Goal: Check status

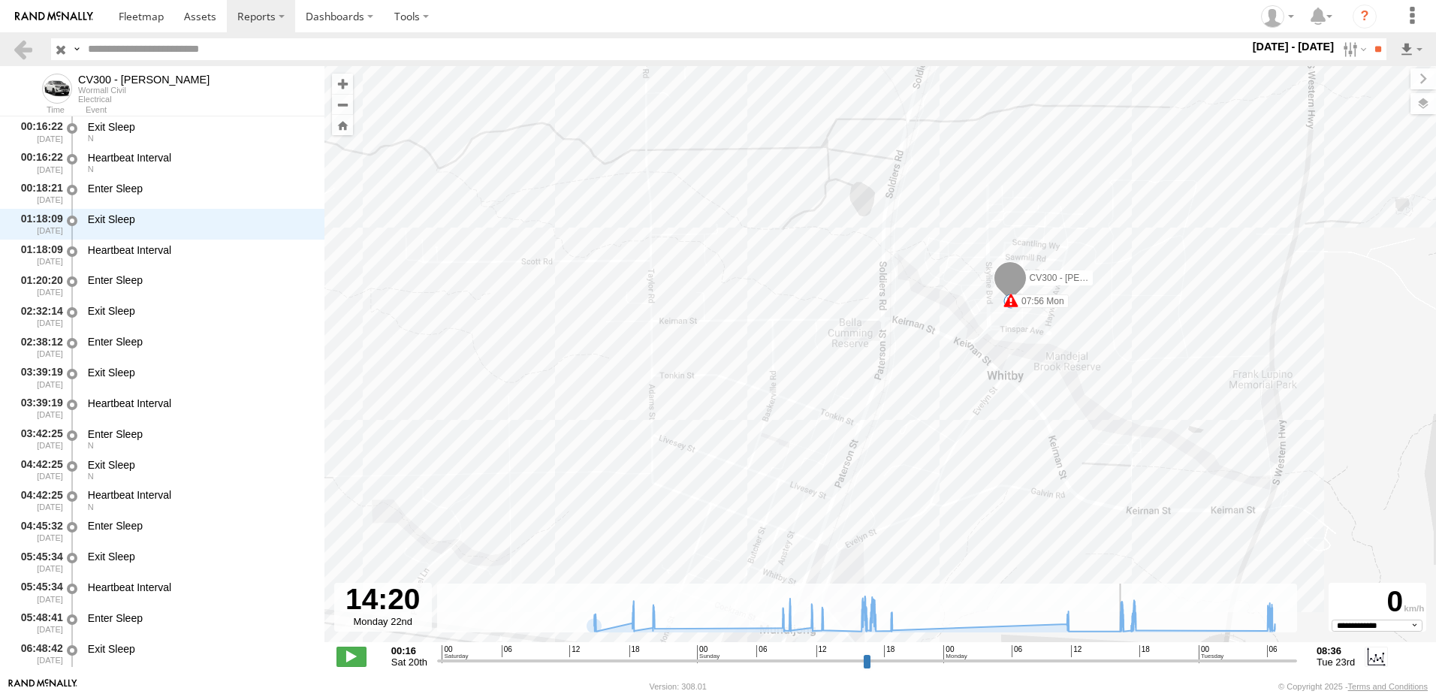
select select "**********"
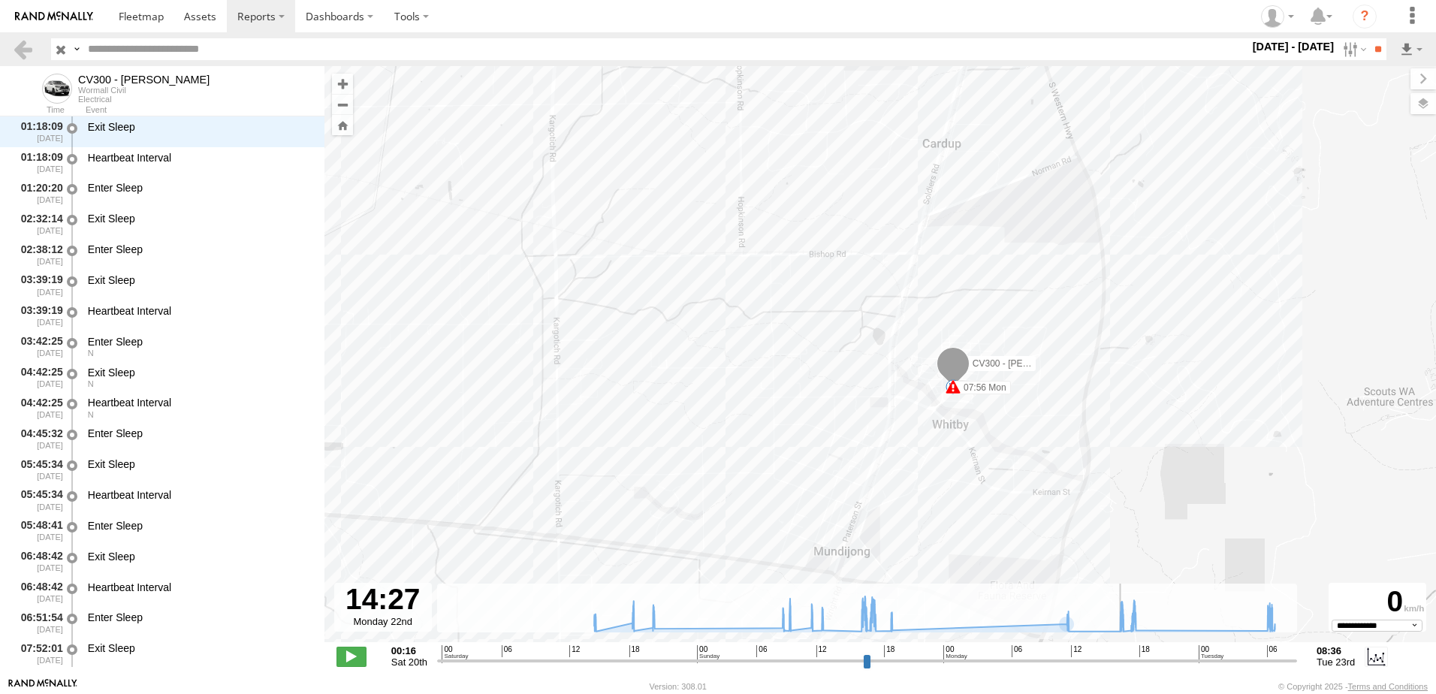
click at [594, 655] on input "range" at bounding box center [867, 660] width 860 height 14
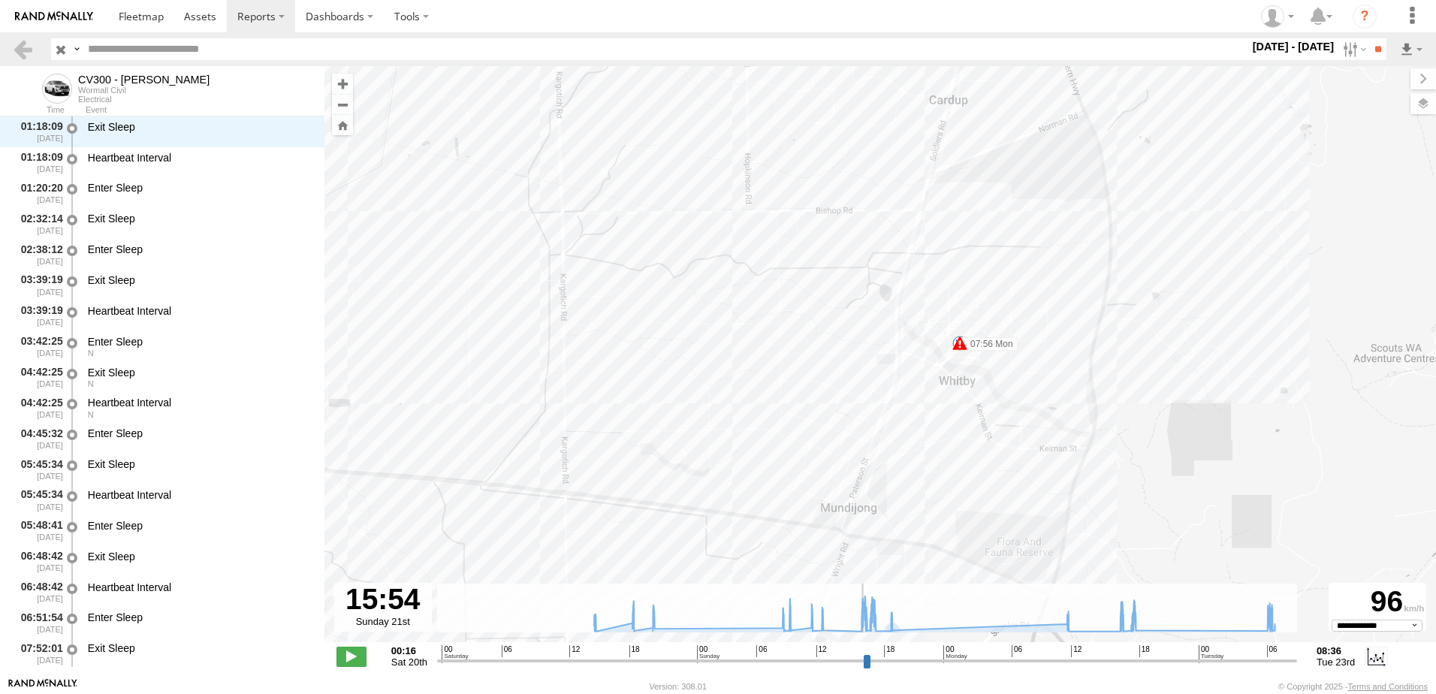
click at [861, 661] on input "range" at bounding box center [867, 660] width 860 height 14
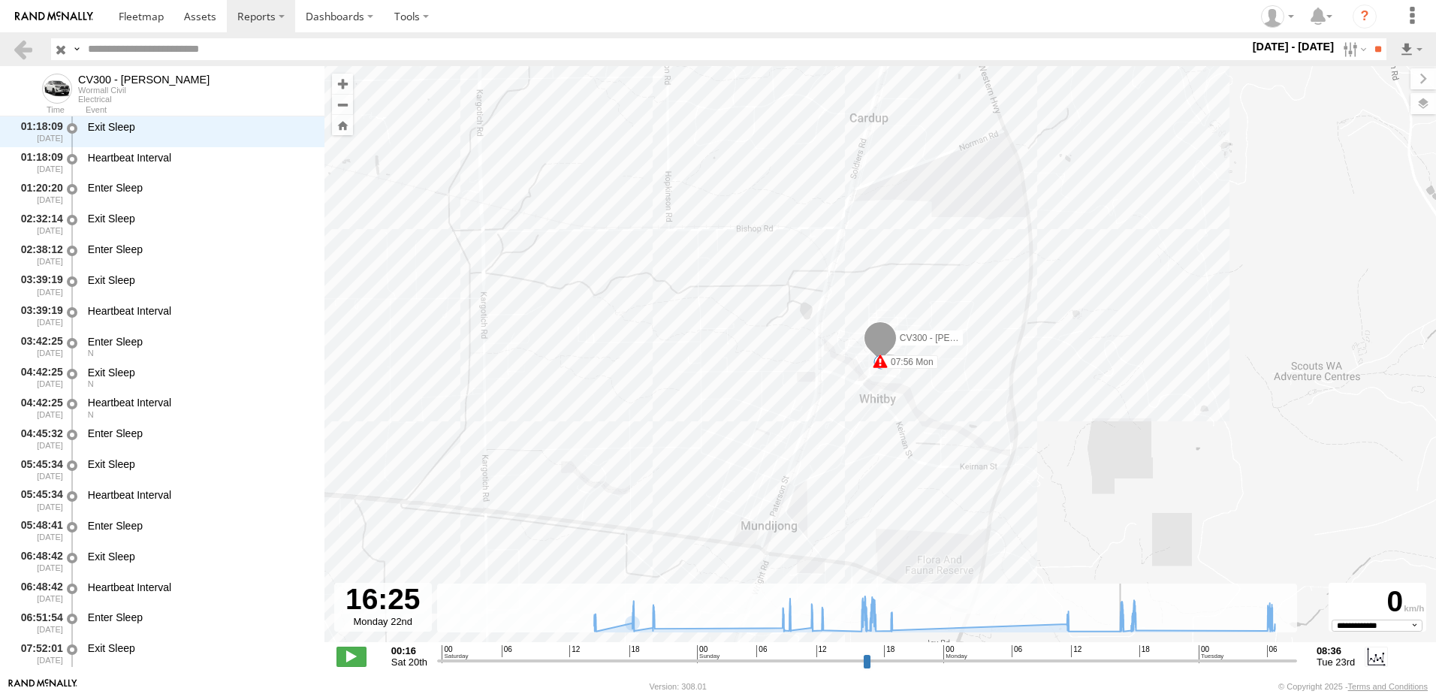
click at [1121, 664] on input "range" at bounding box center [867, 660] width 860 height 14
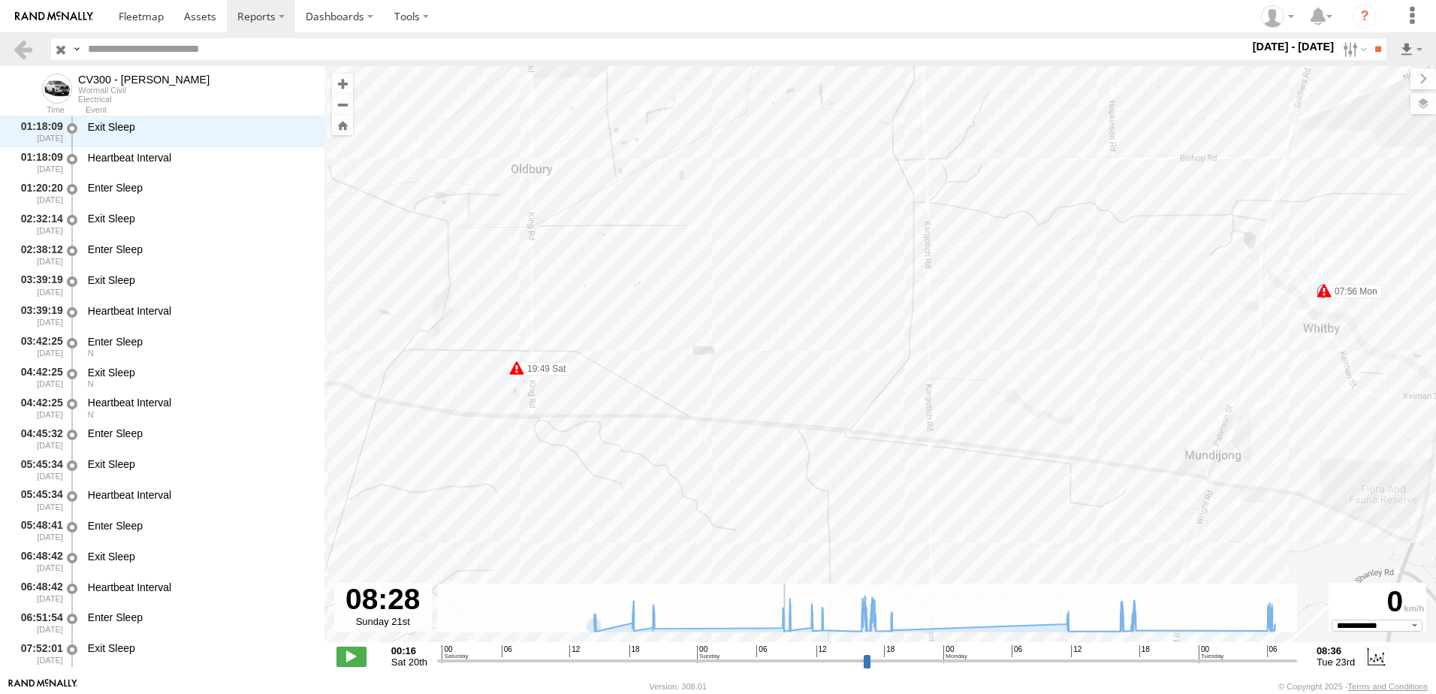
click at [782, 657] on input "range" at bounding box center [867, 660] width 860 height 14
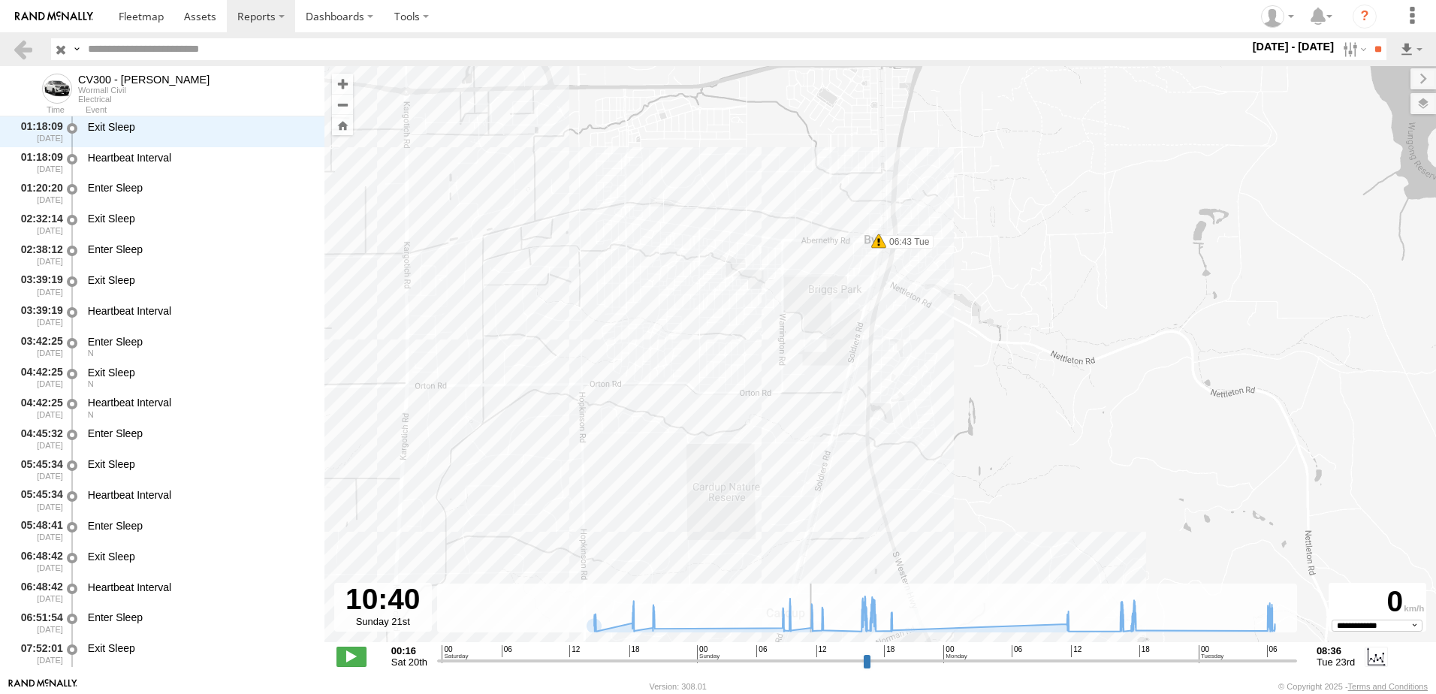
click at [805, 660] on input "range" at bounding box center [867, 660] width 860 height 14
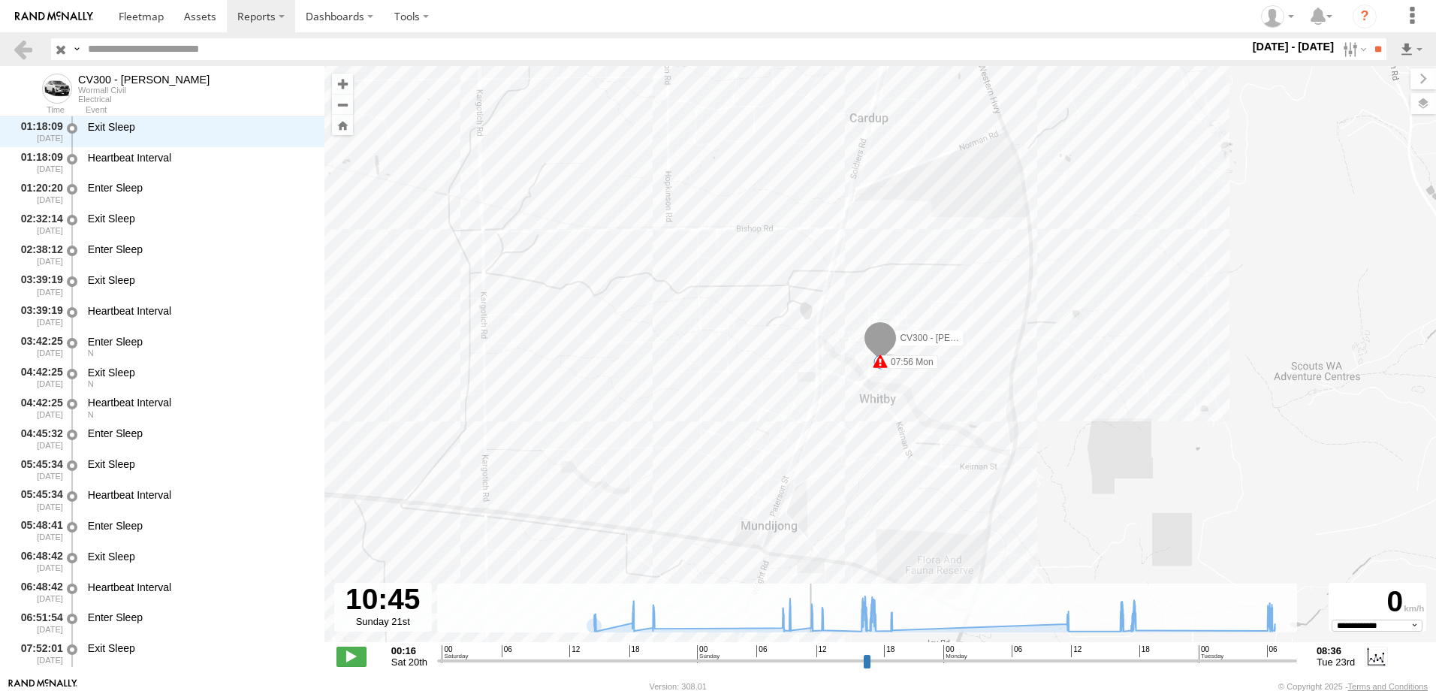
click at [869, 663] on input "range" at bounding box center [867, 660] width 860 height 14
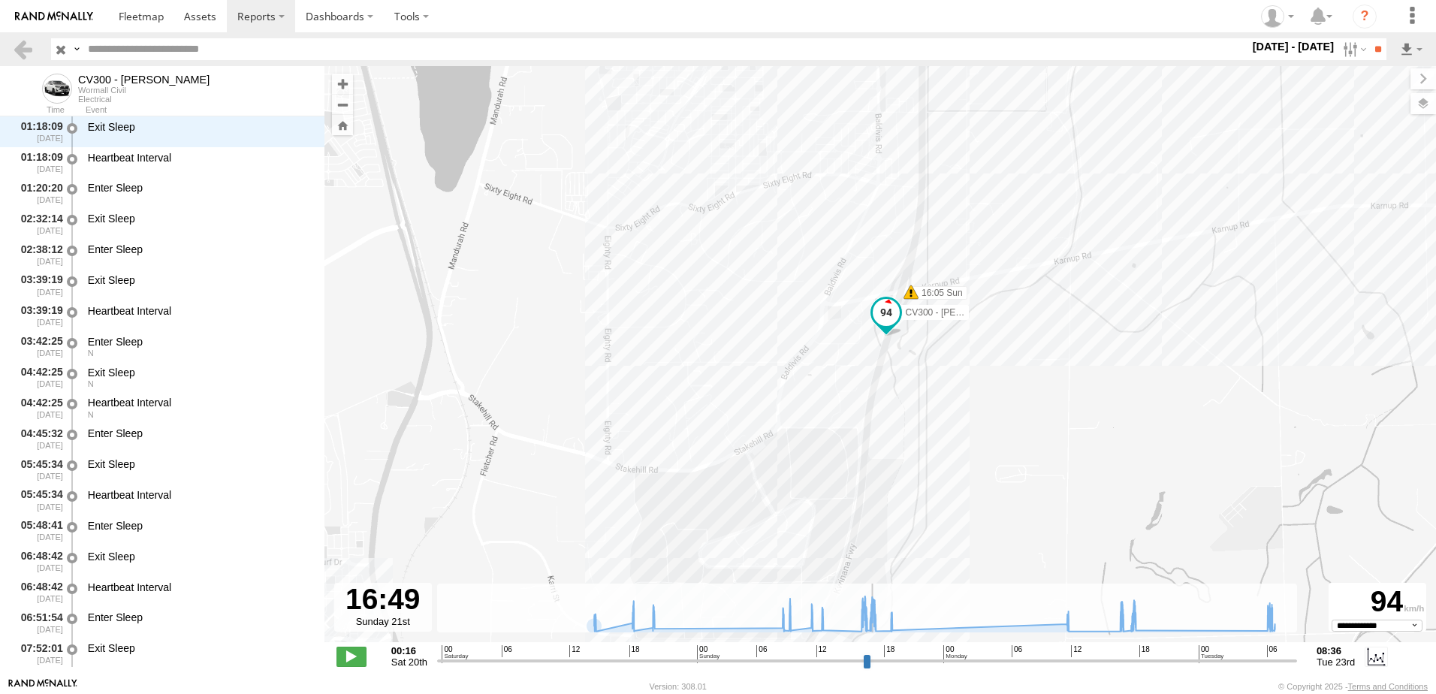
click at [781, 661] on input "range" at bounding box center [867, 660] width 860 height 14
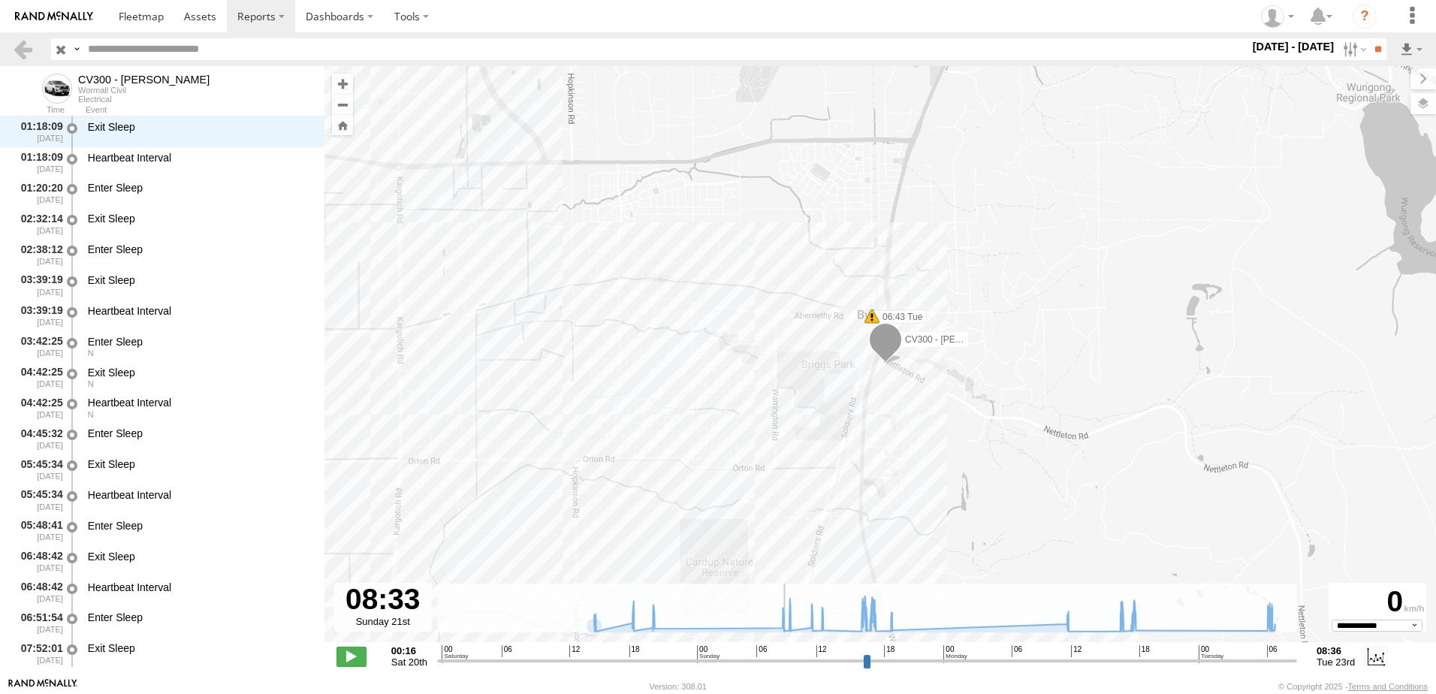
click at [627, 659] on input "range" at bounding box center [867, 660] width 860 height 14
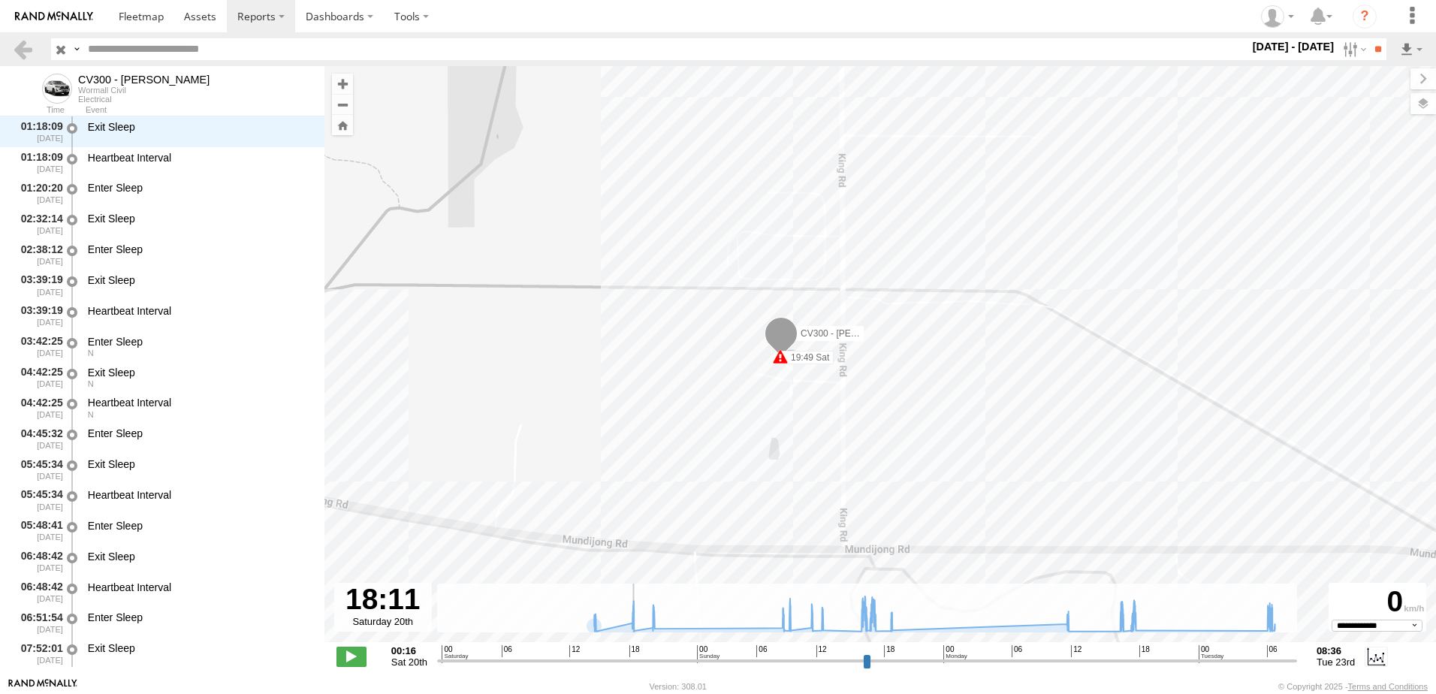
drag, startPoint x: 1046, startPoint y: 533, endPoint x: 977, endPoint y: 455, distance: 103.8
click at [977, 455] on div "CV300 - [PERSON_NAME] 19:49 Sat 07:56 Mon 16:05 Sun 16:14 Sun 16:18 Sun 16:59 S…" at bounding box center [880, 362] width 1112 height 592
click at [779, 357] on span at bounding box center [779, 356] width 15 height 15
click at [961, 378] on div "CV300 - [PERSON_NAME] 19:49 Sat 07:56 Mon 16:05 Sun 16:14 Sun 16:18 Sun 16:59 S…" at bounding box center [880, 362] width 1112 height 592
click at [630, 654] on input "range" at bounding box center [867, 660] width 860 height 14
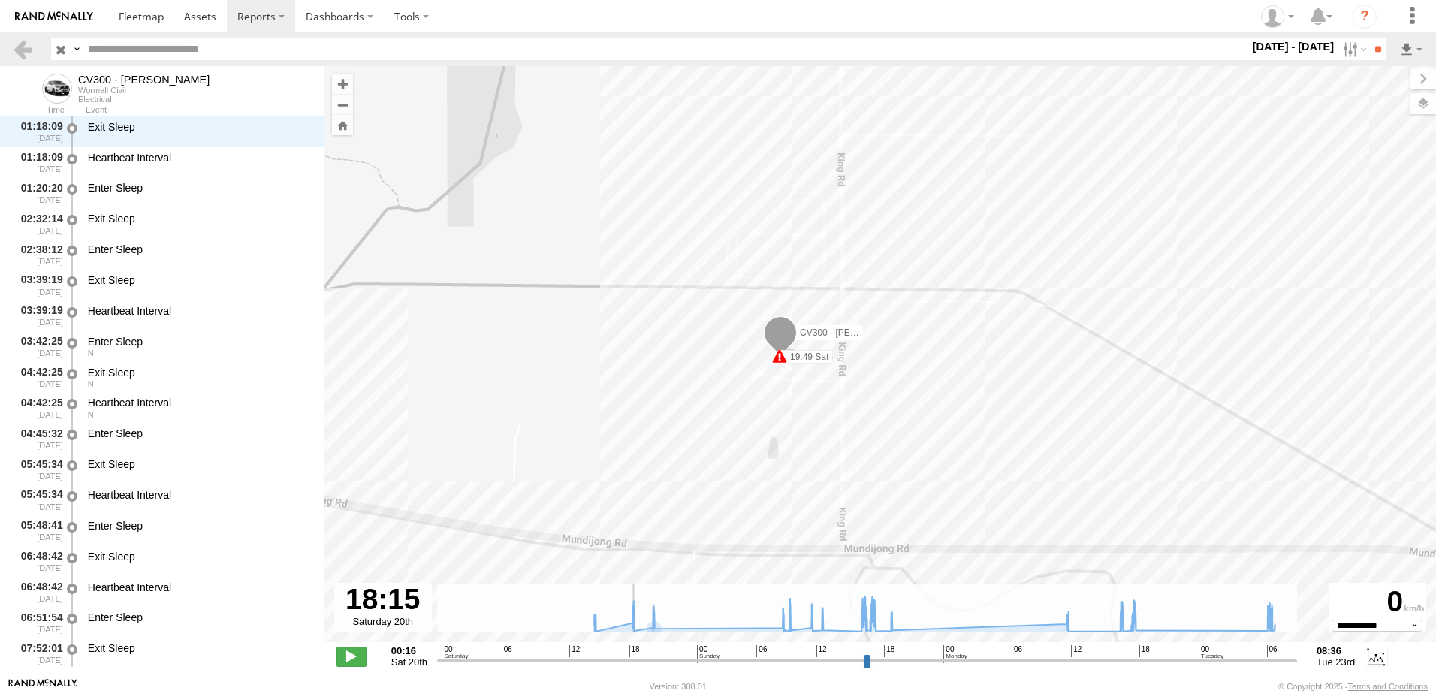
click at [651, 660] on input "range" at bounding box center [867, 660] width 860 height 14
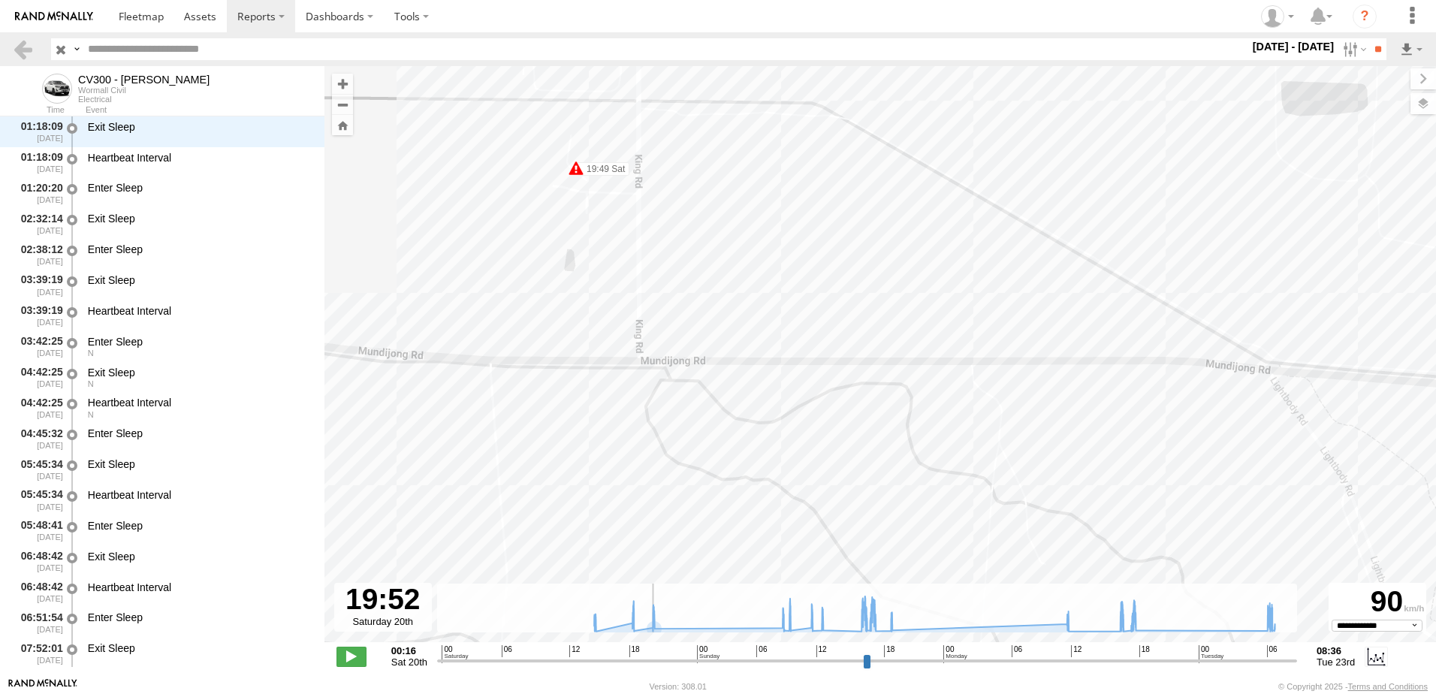
click at [647, 662] on input "range" at bounding box center [867, 660] width 860 height 14
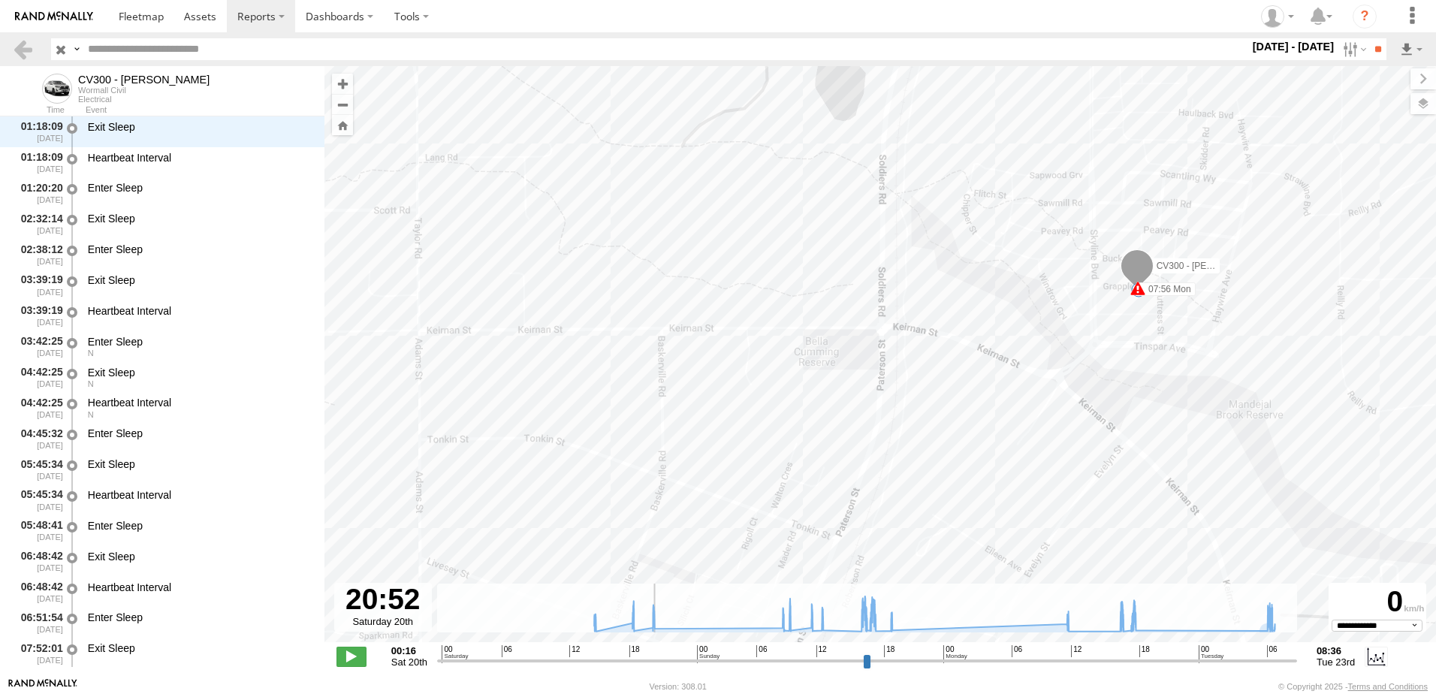
click at [1123, 659] on input "range" at bounding box center [867, 660] width 860 height 14
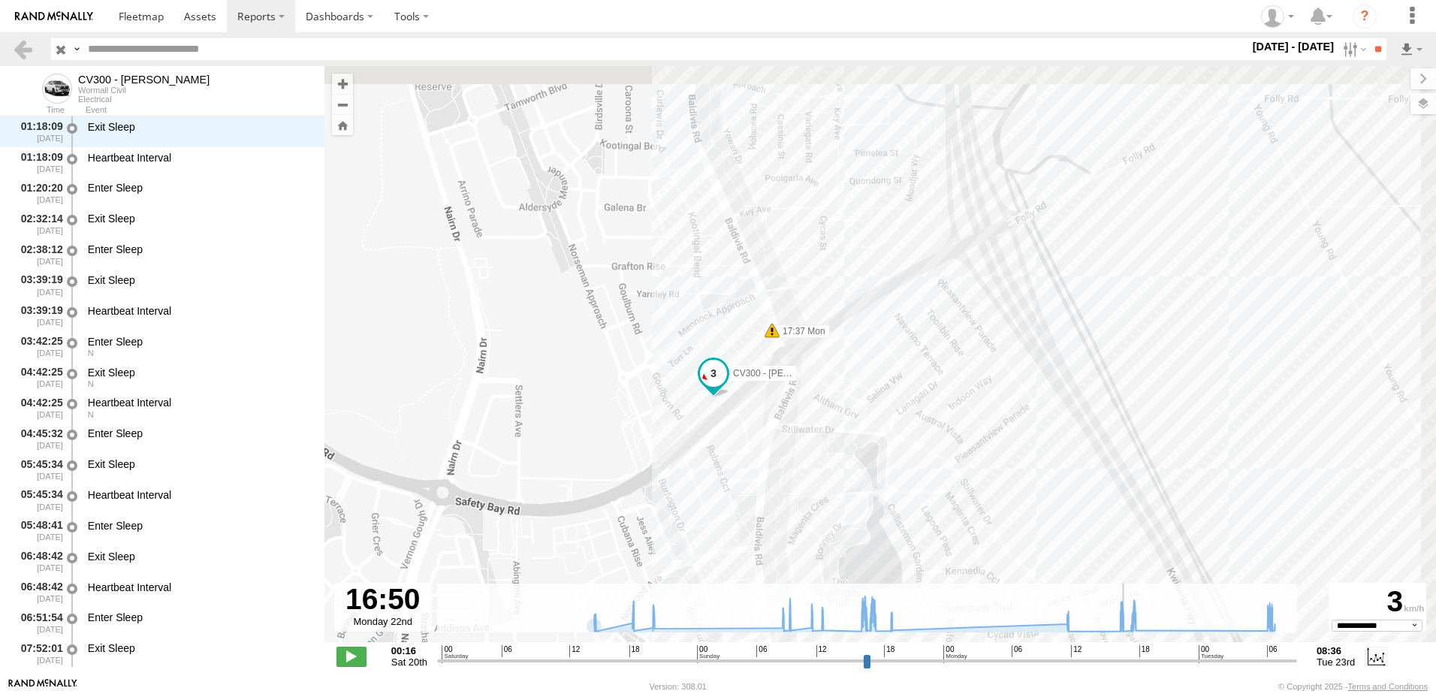
drag, startPoint x: 866, startPoint y: 350, endPoint x: 745, endPoint y: 569, distance: 250.4
click at [745, 569] on div "CV300 - [PERSON_NAME] 19:49 Sat 07:56 Mon 16:05 Sun 16:14 Sun 16:18 Sun 16:59 S…" at bounding box center [880, 362] width 1112 height 592
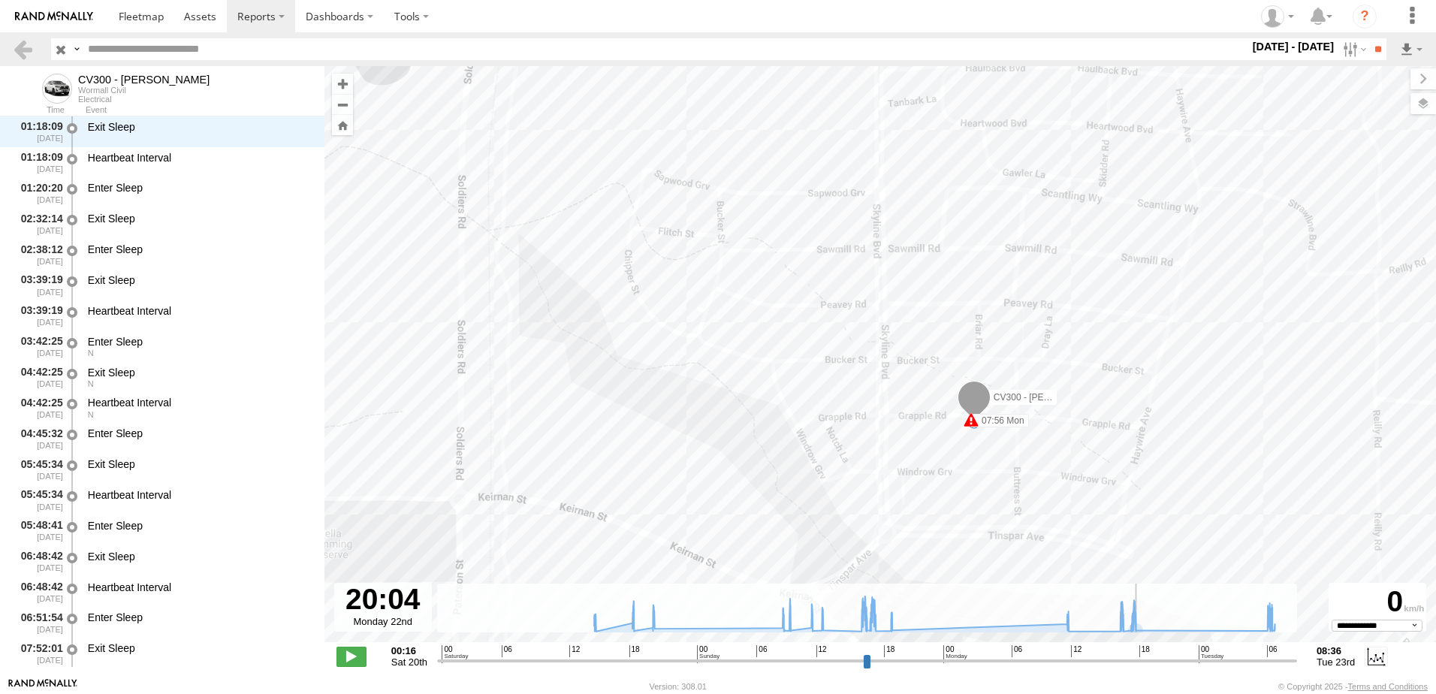
type input "**********"
